Goal: Task Accomplishment & Management: Manage account settings

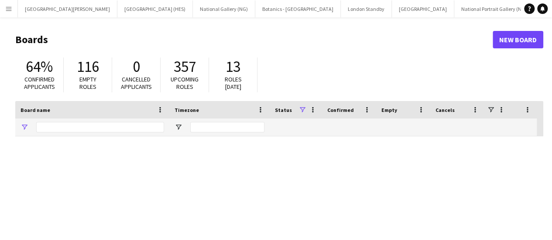
type input "***"
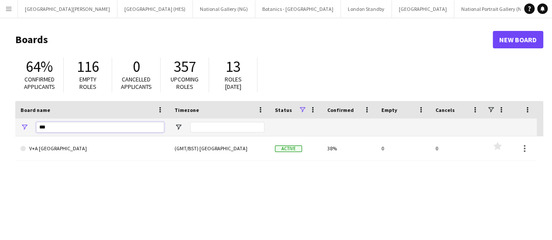
click at [100, 127] on input "***" at bounding box center [100, 127] width 128 height 10
click at [8, 13] on button "Menu" at bounding box center [8, 8] width 17 height 17
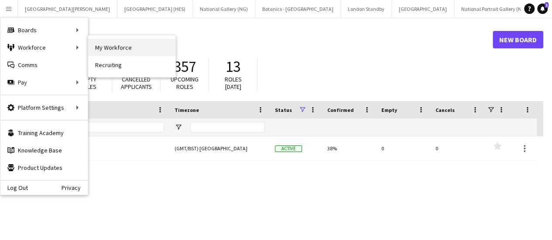
click at [89, 49] on link "My Workforce" at bounding box center [131, 47] width 87 height 17
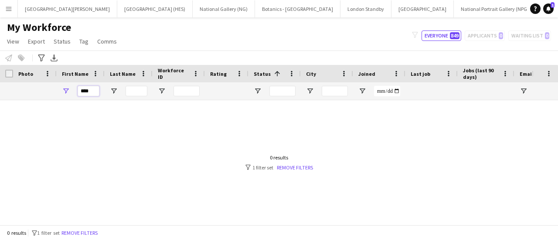
click at [88, 93] on input "****" at bounding box center [89, 91] width 22 height 10
type input "*****"
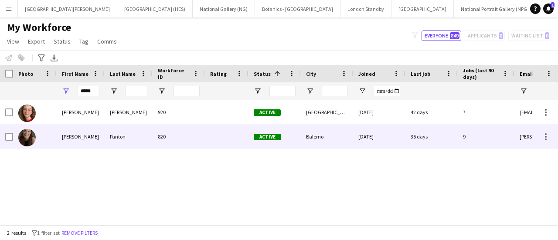
click at [107, 137] on div "Panton" at bounding box center [129, 137] width 48 height 24
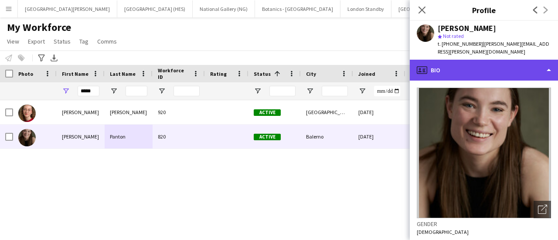
click at [501, 68] on div "profile Bio" at bounding box center [484, 70] width 148 height 21
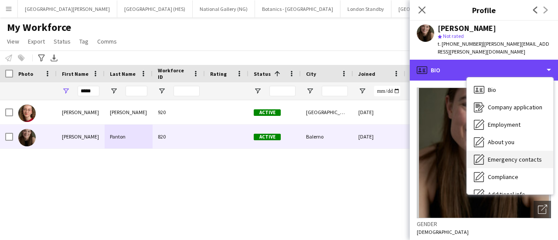
scroll to position [65, 0]
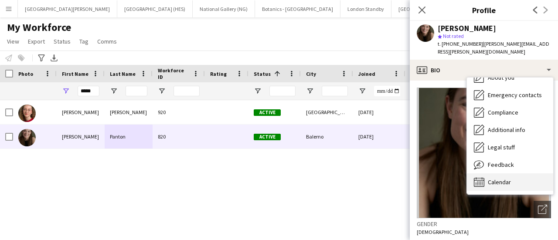
click at [494, 178] on span "Calendar" at bounding box center [499, 182] width 23 height 8
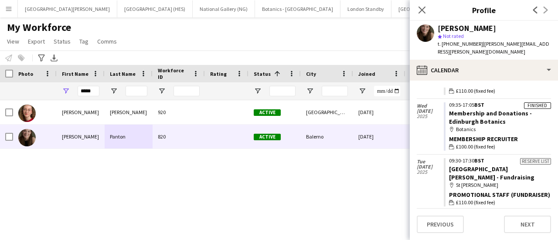
scroll to position [463, 0]
click at [270, 23] on div "My Workforce View Views Default view New view Update view Delete view Edit name…" at bounding box center [279, 36] width 558 height 30
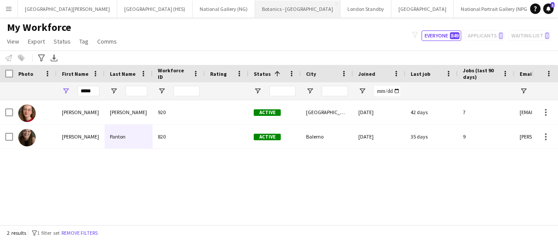
click at [255, 12] on button "Botanics - [GEOGRAPHIC_DATA] Close" at bounding box center [297, 8] width 85 height 17
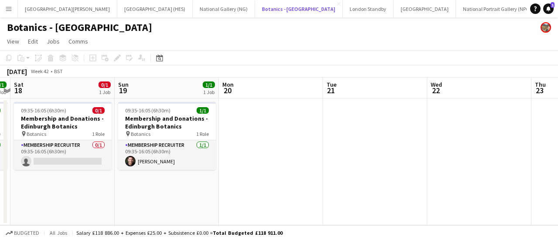
scroll to position [0, 304]
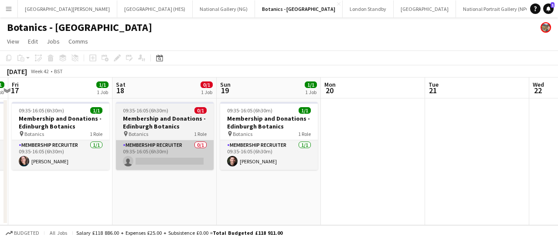
click at [162, 166] on app-card-role "Membership Recruiter 0/1 09:35-16:05 (6h30m) single-neutral-actions" at bounding box center [165, 155] width 98 height 30
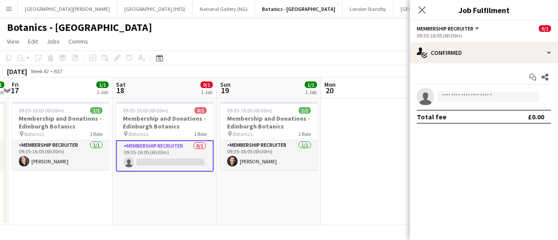
click at [473, 105] on app-invite-slot "single-neutral-actions" at bounding box center [484, 96] width 148 height 17
click at [472, 99] on input at bounding box center [488, 97] width 101 height 10
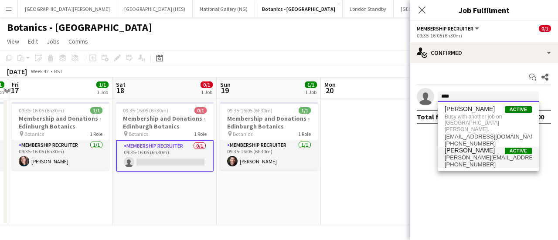
type input "****"
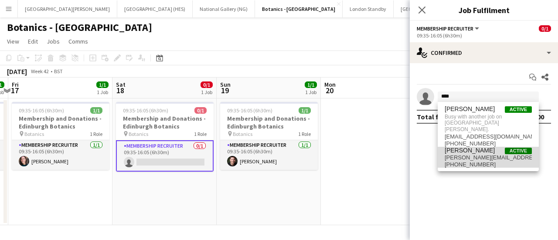
click at [473, 154] on span "[PERSON_NAME][EMAIL_ADDRESS][PERSON_NAME][DOMAIN_NAME]" at bounding box center [488, 157] width 87 height 7
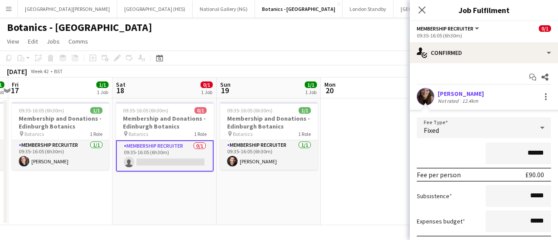
scroll to position [63, 0]
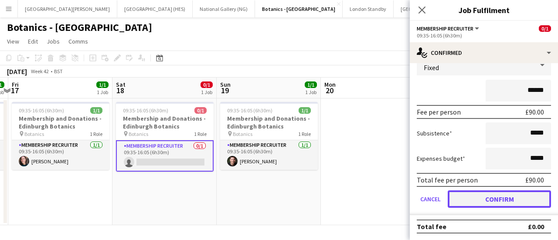
click at [477, 195] on button "Confirm" at bounding box center [499, 199] width 103 height 17
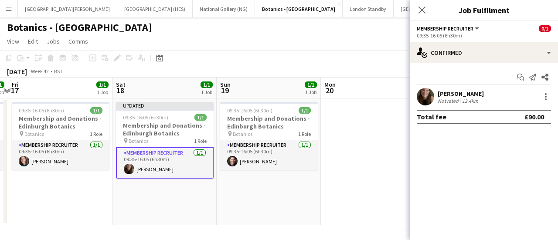
scroll to position [0, 0]
click at [344, 33] on div "Botanics - [GEOGRAPHIC_DATA]" at bounding box center [279, 25] width 558 height 17
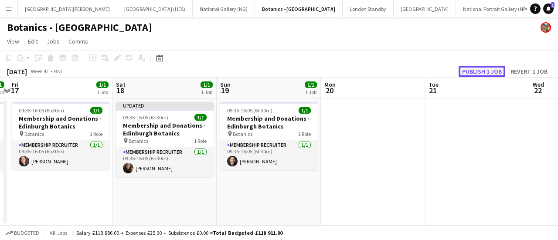
click at [478, 74] on button "Publish 1 job" at bounding box center [482, 71] width 47 height 11
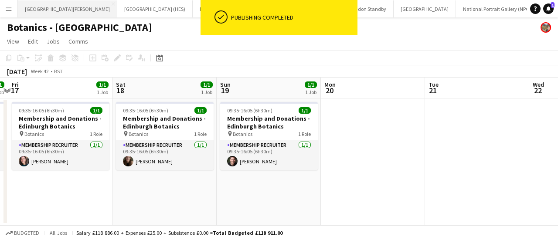
click at [42, 3] on button "[GEOGRAPHIC_DATA][PERSON_NAME] [GEOGRAPHIC_DATA] Close" at bounding box center [67, 8] width 99 height 17
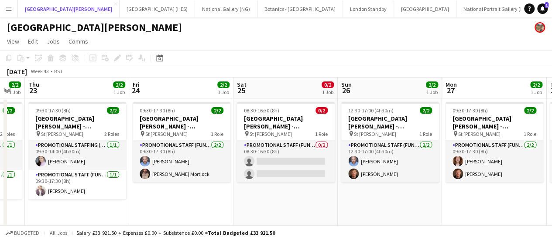
scroll to position [0, 287]
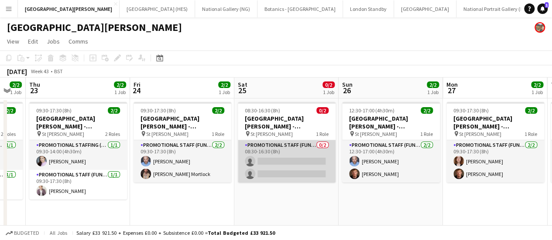
click at [303, 161] on app-card-role "Promotional Staff (Fundraiser) 0/2 08:30-16:30 (8h) single-neutral-actions sing…" at bounding box center [287, 161] width 98 height 42
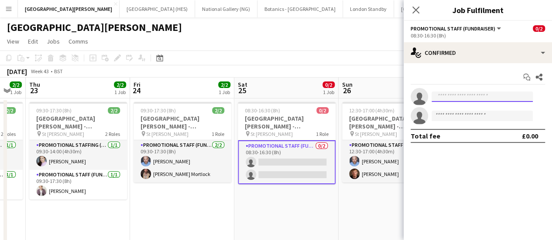
click at [453, 102] on input at bounding box center [481, 97] width 101 height 10
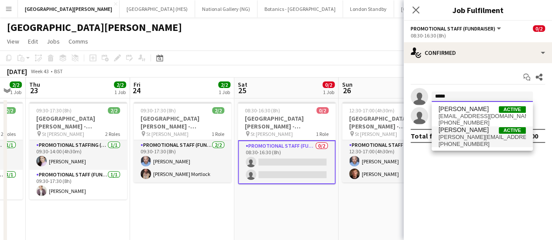
type input "*****"
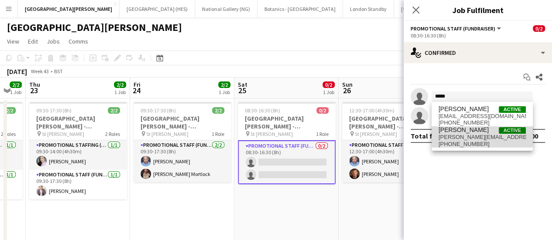
click at [465, 133] on span "[PERSON_NAME]" at bounding box center [463, 129] width 50 height 7
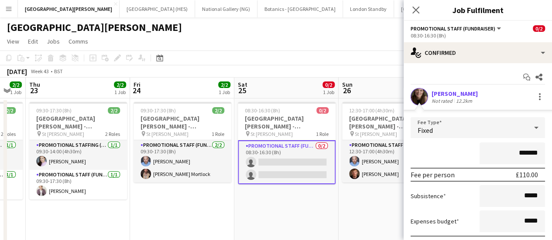
scroll to position [82, 0]
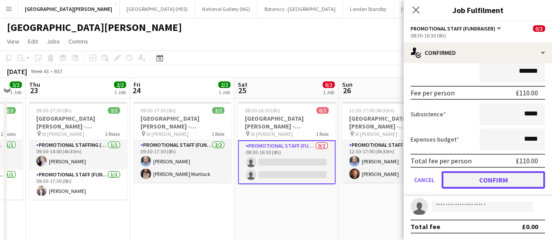
click at [474, 177] on button "Confirm" at bounding box center [492, 179] width 103 height 17
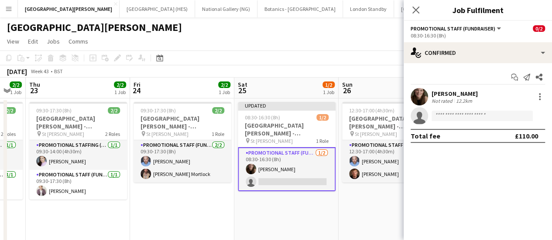
click at [289, 28] on div "[GEOGRAPHIC_DATA][PERSON_NAME]" at bounding box center [276, 25] width 552 height 17
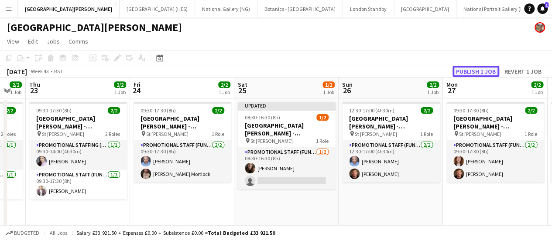
click at [467, 73] on button "Publish 1 job" at bounding box center [475, 71] width 47 height 11
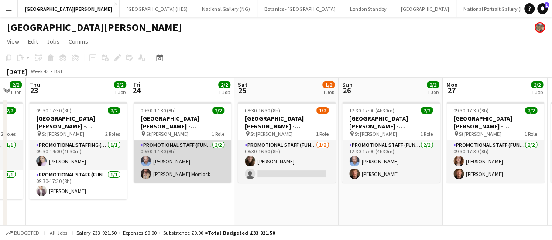
click at [180, 161] on app-card-role "Promotional Staff (Fundraiser) [DATE] 09:30-17:30 (8h) [PERSON_NAME] Mortlock" at bounding box center [182, 161] width 98 height 42
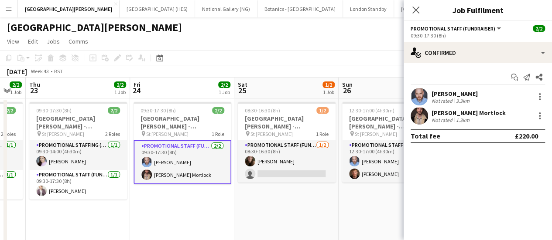
click at [424, 92] on app-user-avatar at bounding box center [418, 96] width 17 height 17
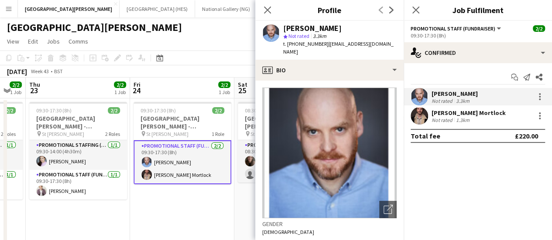
click at [216, 47] on app-page-menu "View Day view expanded Day view collapsed Month view Date picker Jump to [DATE]…" at bounding box center [276, 42] width 552 height 17
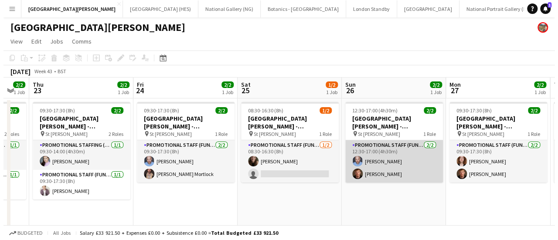
scroll to position [0, 319]
